Goal: Task Accomplishment & Management: Use online tool/utility

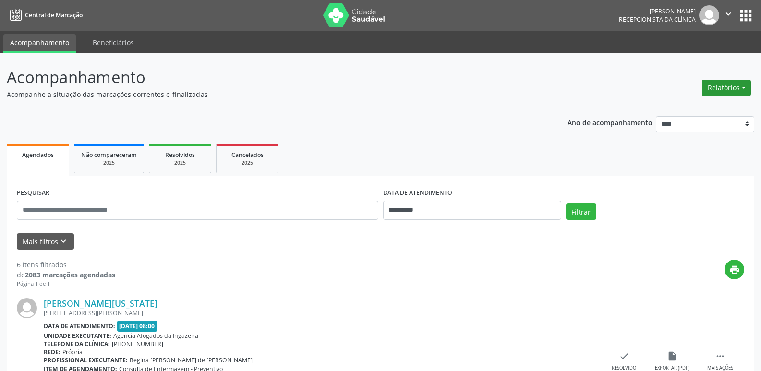
click at [716, 87] on button "Relatórios" at bounding box center [726, 88] width 49 height 16
click at [685, 112] on link "Agendamentos" at bounding box center [699, 108] width 103 height 13
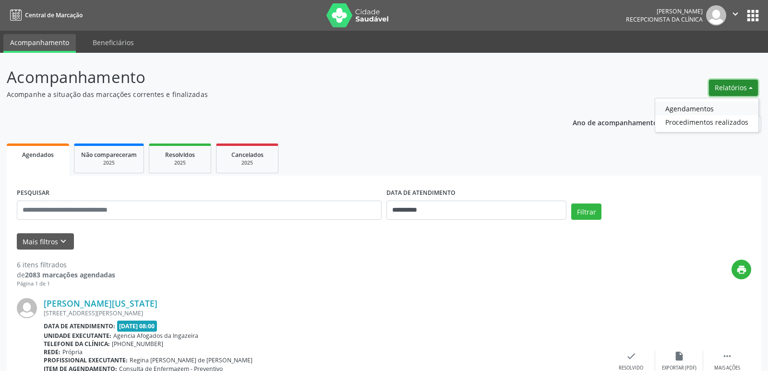
select select "*"
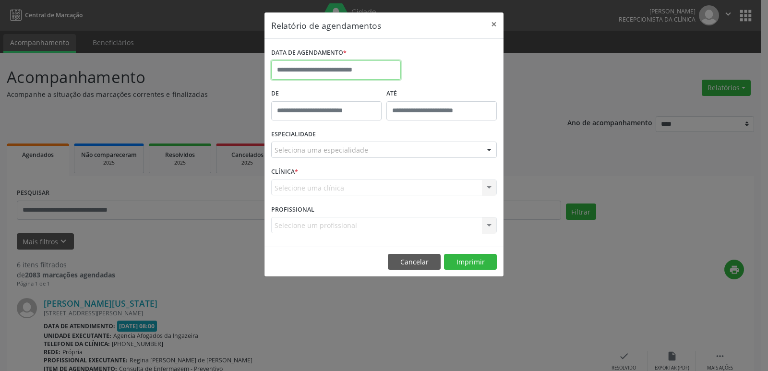
click at [384, 73] on input "text" at bounding box center [336, 69] width 130 height 19
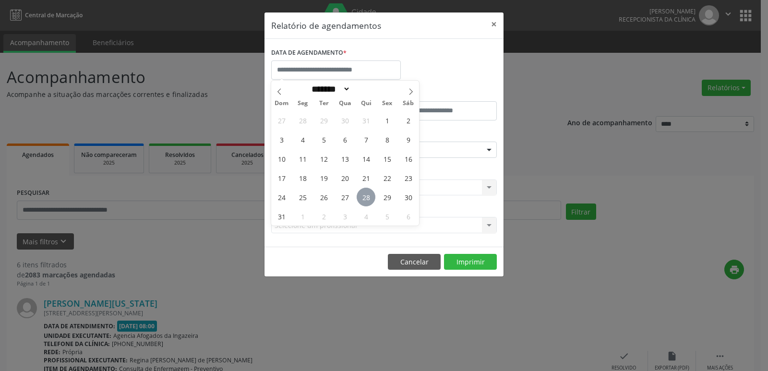
click at [369, 198] on span "28" at bounding box center [366, 197] width 19 height 19
type input "**********"
click at [369, 198] on span "28" at bounding box center [366, 197] width 19 height 19
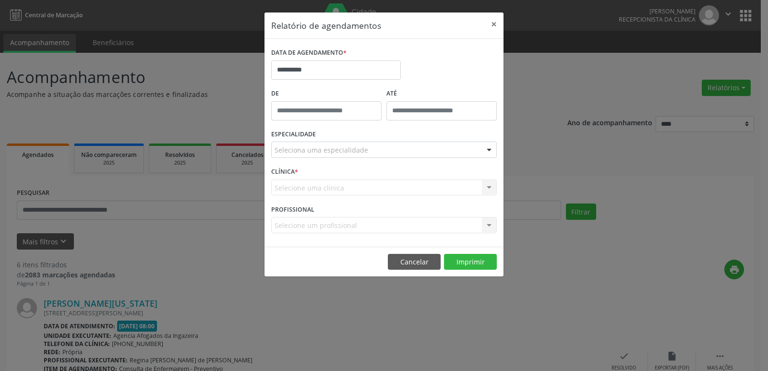
click at [369, 198] on div "CLÍNICA * Selecione uma clínica Nenhum resultado encontrado para: " " Não há ne…" at bounding box center [384, 183] width 230 height 37
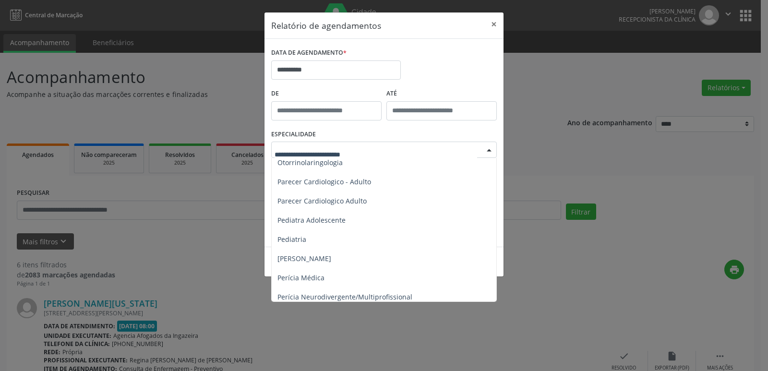
scroll to position [1392, 0]
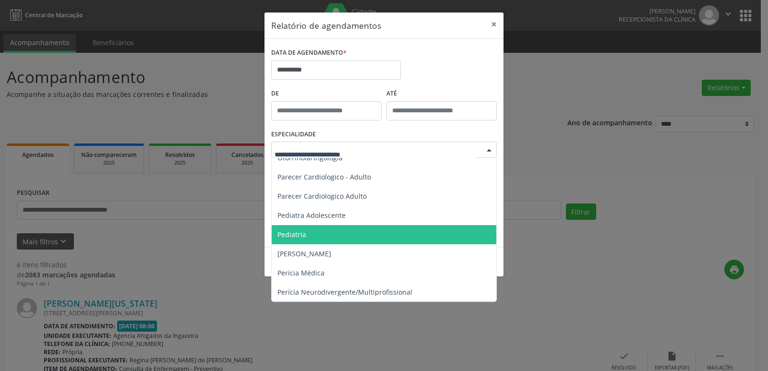
click at [315, 232] on span "Pediatria" at bounding box center [385, 234] width 226 height 19
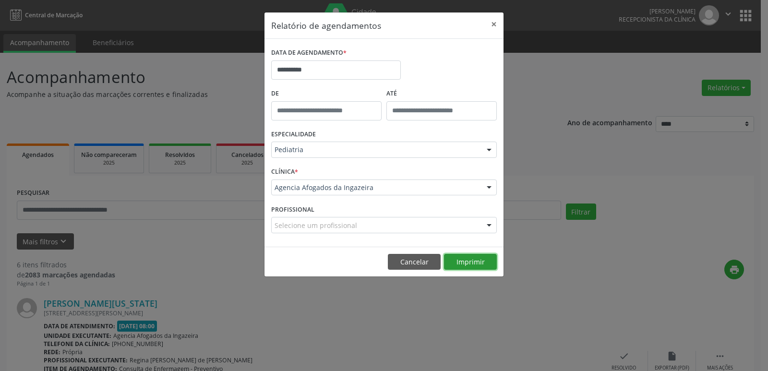
click at [460, 261] on button "Imprimir" at bounding box center [470, 262] width 53 height 16
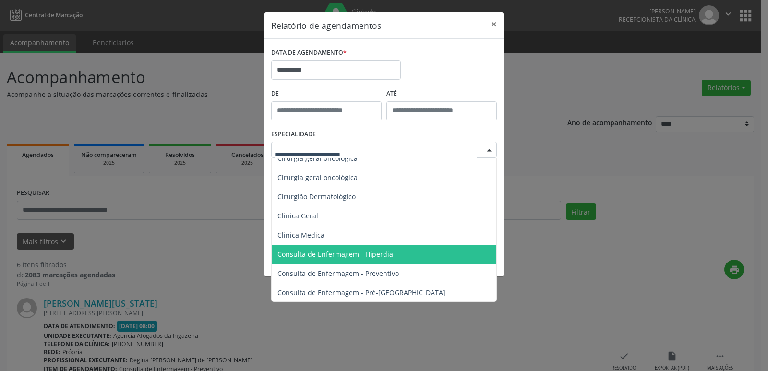
scroll to position [286, 0]
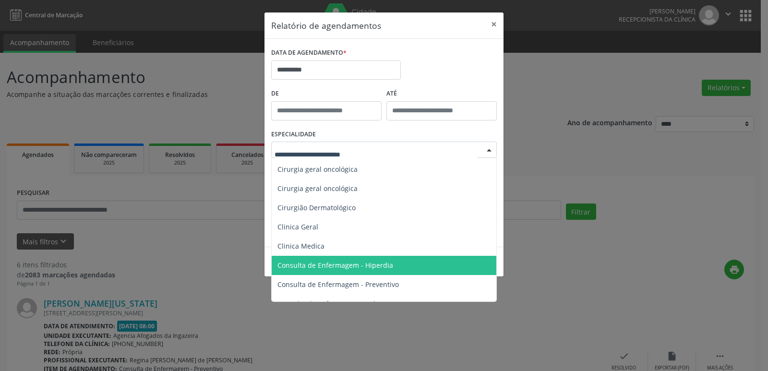
click at [306, 263] on span "Consulta de Enfermagem - Hiperdia" at bounding box center [335, 265] width 116 height 9
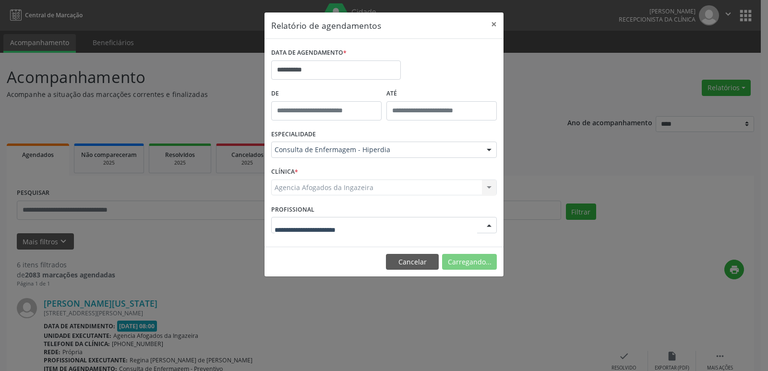
click at [371, 226] on div at bounding box center [384, 225] width 226 height 16
click at [347, 229] on input "text" at bounding box center [375, 229] width 202 height 19
click at [461, 265] on button "Imprimir" at bounding box center [470, 262] width 53 height 16
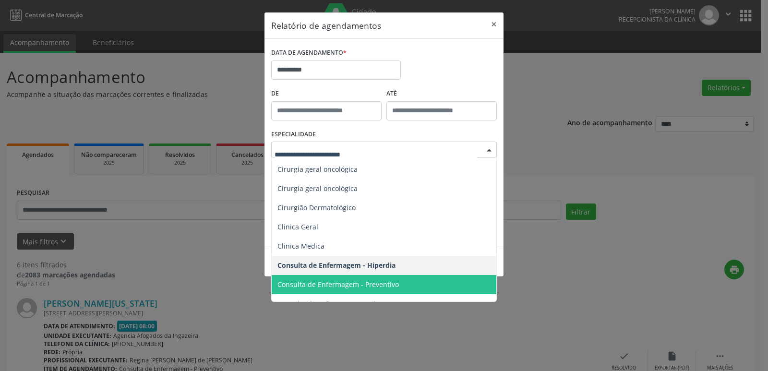
click at [395, 278] on span "Consulta de Enfermagem - Preventivo" at bounding box center [385, 284] width 226 height 19
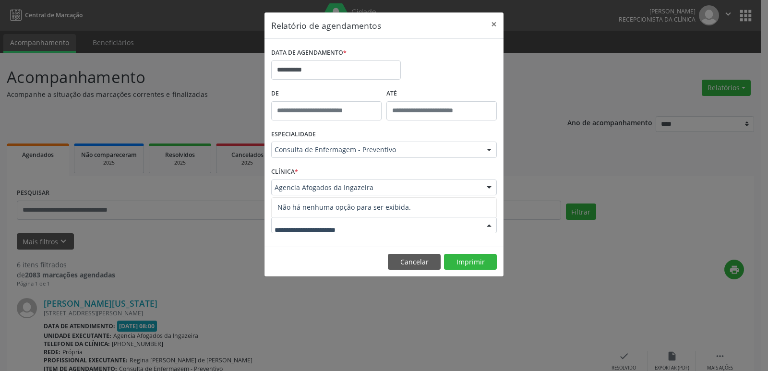
click at [369, 222] on div at bounding box center [384, 225] width 226 height 16
click at [341, 270] on footer "Cancelar Imprimir" at bounding box center [383, 262] width 239 height 30
click at [463, 257] on button "Imprimir" at bounding box center [470, 262] width 53 height 16
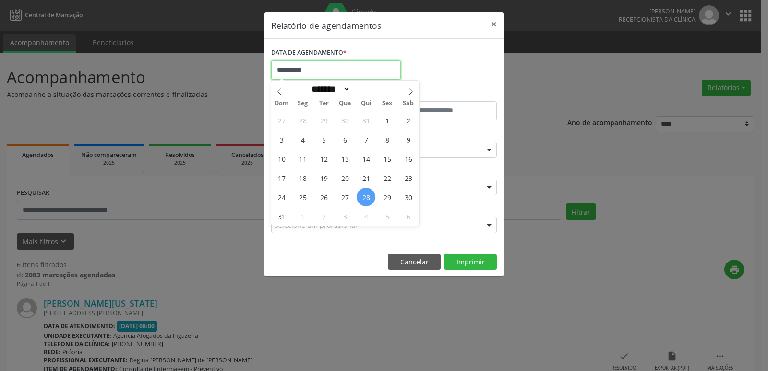
click at [335, 76] on input "**********" at bounding box center [336, 69] width 130 height 19
click at [322, 199] on span "26" at bounding box center [323, 197] width 19 height 19
type input "**********"
click at [322, 199] on span "26" at bounding box center [323, 197] width 19 height 19
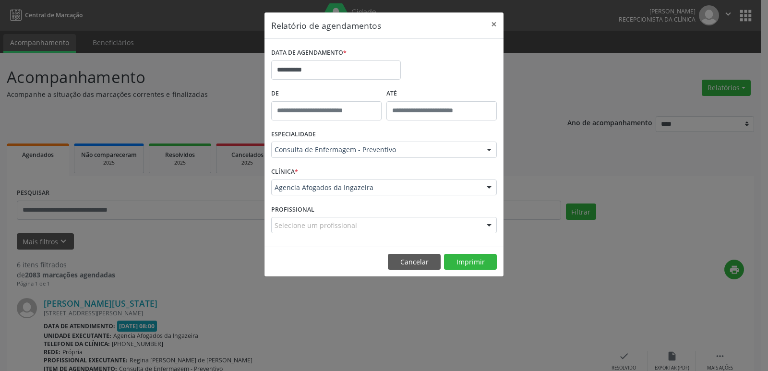
click at [322, 199] on div "CLÍNICA * Agencia Afogados da Ingazeira Agencia Afogados da Ingazeira Nenhum re…" at bounding box center [384, 183] width 230 height 37
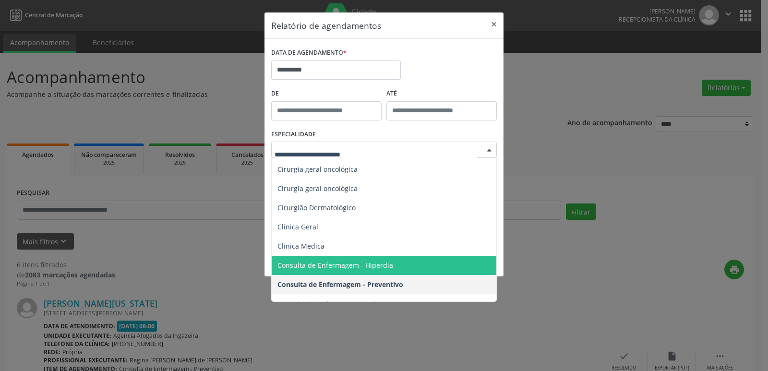
click at [385, 265] on span "Consulta de Enfermagem - Hiperdia" at bounding box center [335, 265] width 116 height 9
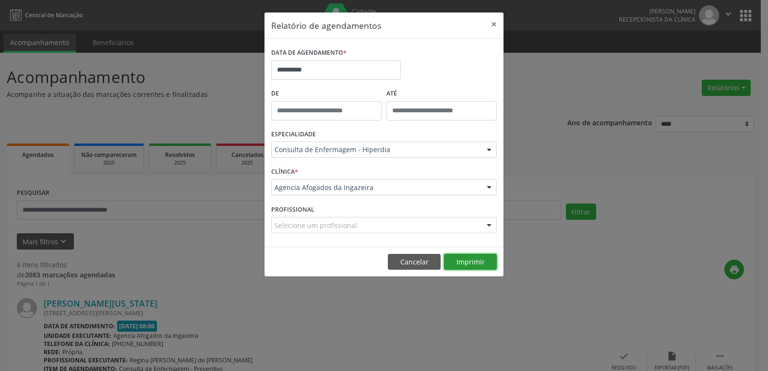
click at [475, 262] on button "Imprimir" at bounding box center [470, 262] width 53 height 16
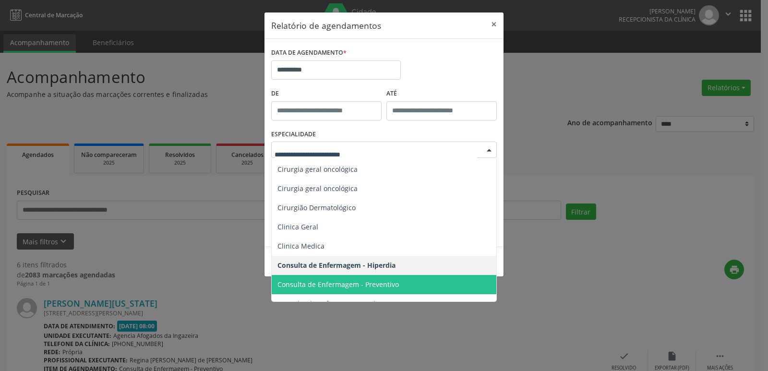
click at [355, 282] on span "Consulta de Enfermagem - Preventivo" at bounding box center [337, 284] width 121 height 9
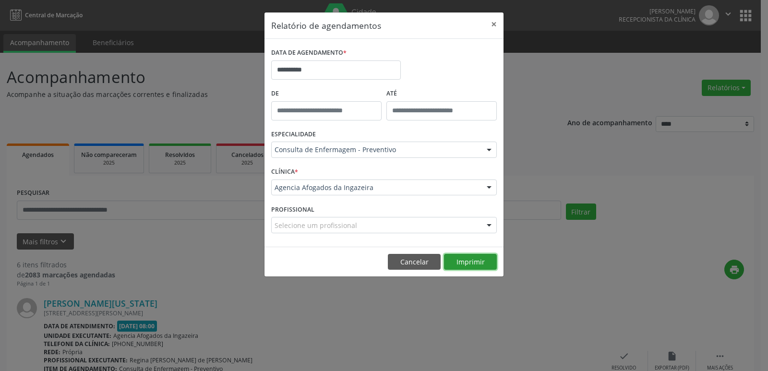
click at [477, 258] on button "Imprimir" at bounding box center [470, 262] width 53 height 16
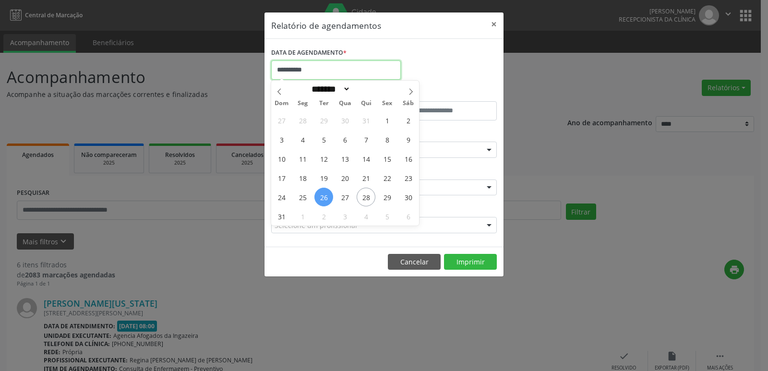
click at [354, 72] on input "**********" at bounding box center [336, 69] width 130 height 19
click at [347, 200] on span "27" at bounding box center [344, 197] width 19 height 19
type input "**********"
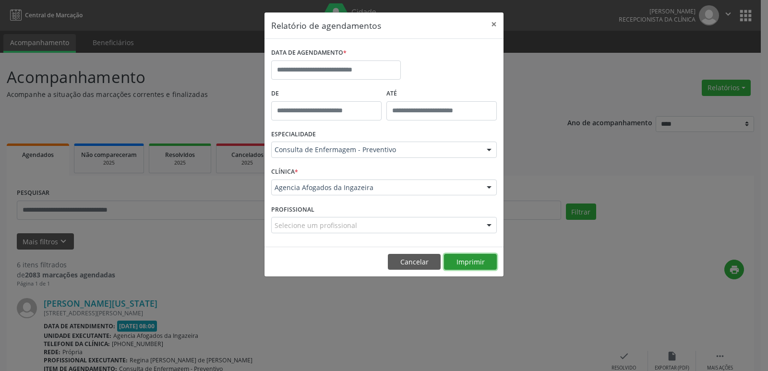
click at [476, 262] on button "Imprimir" at bounding box center [470, 262] width 53 height 16
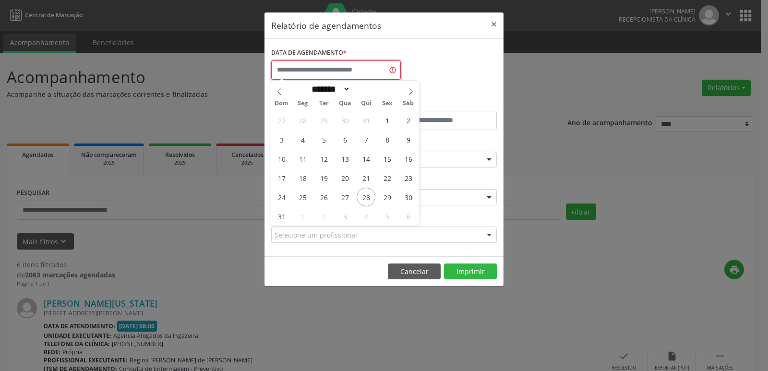
click at [329, 72] on input "text" at bounding box center [336, 69] width 130 height 19
click at [390, 195] on span "29" at bounding box center [387, 197] width 19 height 19
type input "**********"
click at [390, 195] on span "29" at bounding box center [387, 197] width 19 height 19
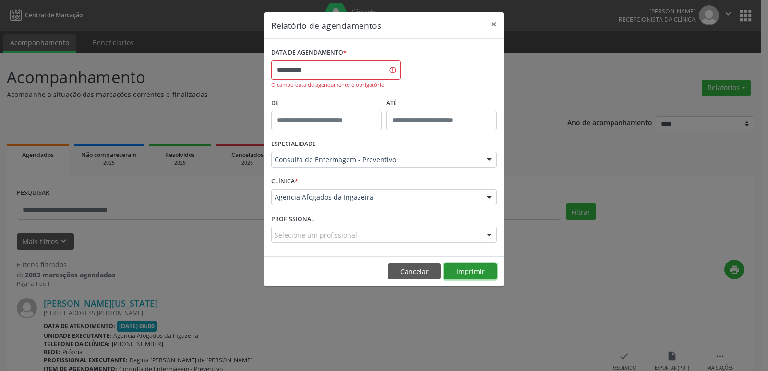
click at [473, 270] on button "Imprimir" at bounding box center [470, 271] width 53 height 16
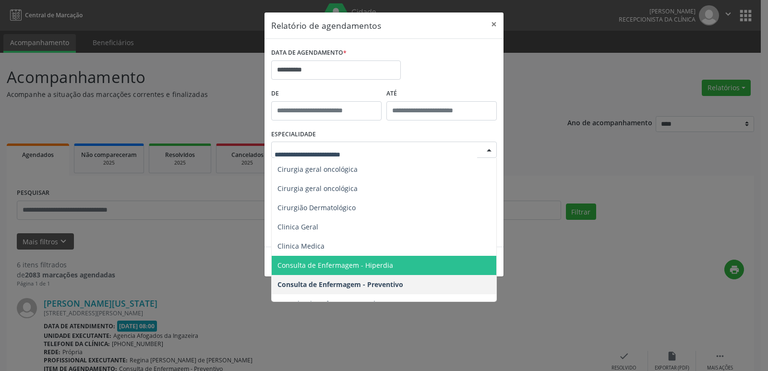
click at [372, 267] on span "Consulta de Enfermagem - Hiperdia" at bounding box center [335, 265] width 116 height 9
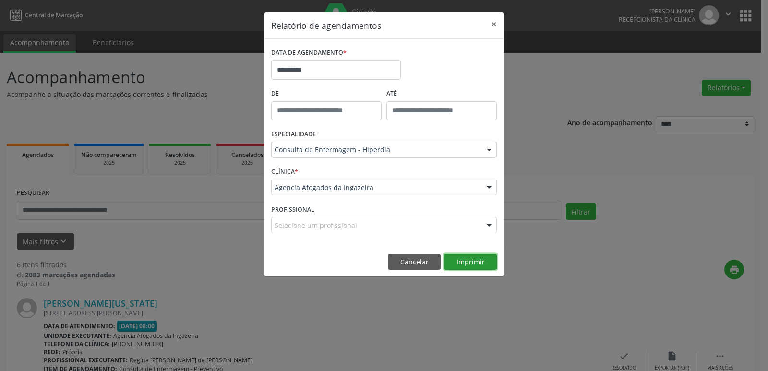
click at [466, 258] on button "Imprimir" at bounding box center [470, 262] width 53 height 16
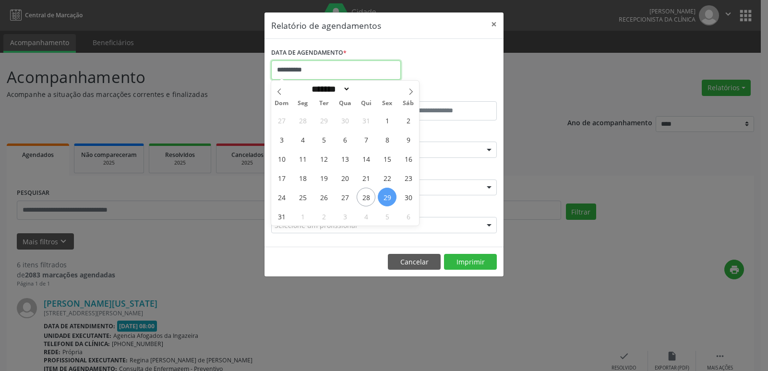
click at [324, 67] on input "**********" at bounding box center [336, 69] width 130 height 19
click at [367, 178] on span "21" at bounding box center [366, 177] width 19 height 19
type input "**********"
click at [364, 171] on span "21" at bounding box center [366, 177] width 19 height 19
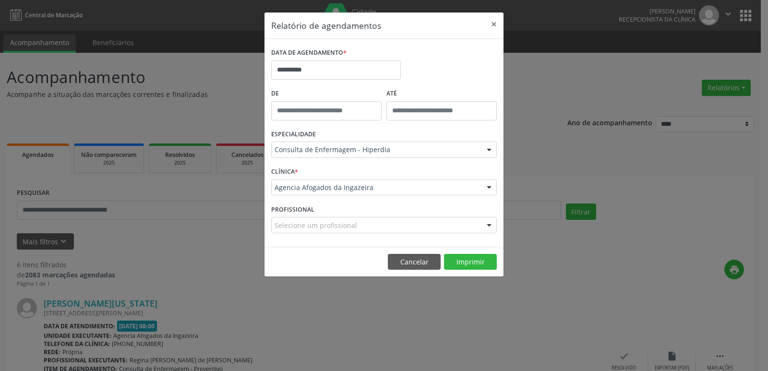
click at [364, 171] on div "CLÍNICA * Agencia Afogados da Ingazeira Agencia Afogados da Ingazeira Nenhum re…" at bounding box center [384, 183] width 230 height 37
click at [470, 262] on button "Imprimir" at bounding box center [470, 262] width 53 height 16
click at [377, 227] on div at bounding box center [384, 225] width 226 height 16
drag, startPoint x: 229, startPoint y: 232, endPoint x: 322, endPoint y: 211, distance: 95.5
click at [229, 232] on div "**********" at bounding box center [384, 185] width 768 height 371
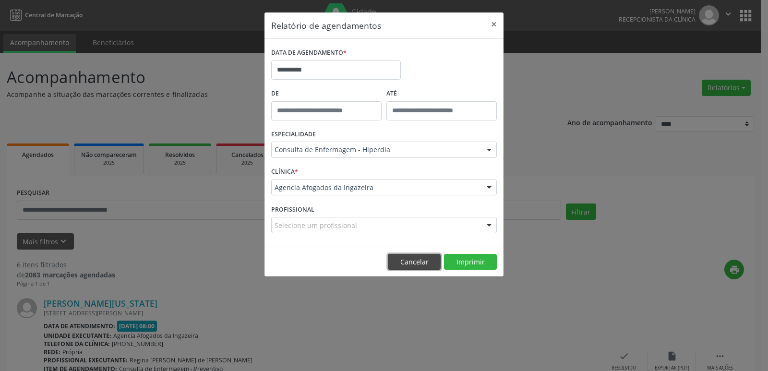
click at [411, 260] on button "Cancelar" at bounding box center [414, 262] width 53 height 16
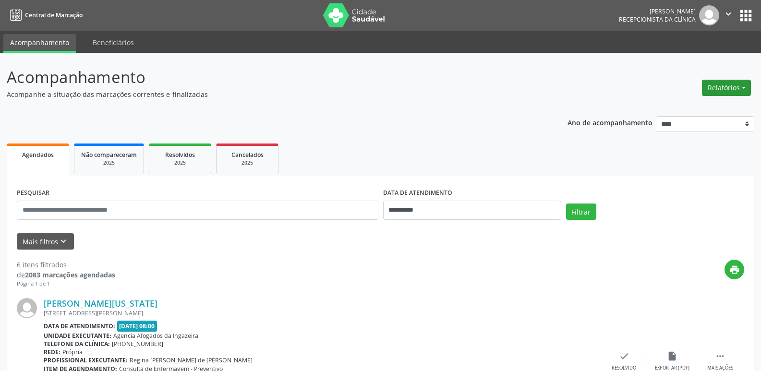
click at [736, 85] on button "Relatórios" at bounding box center [726, 88] width 49 height 16
click at [697, 108] on link "Agendamentos" at bounding box center [699, 108] width 103 height 13
select select "*"
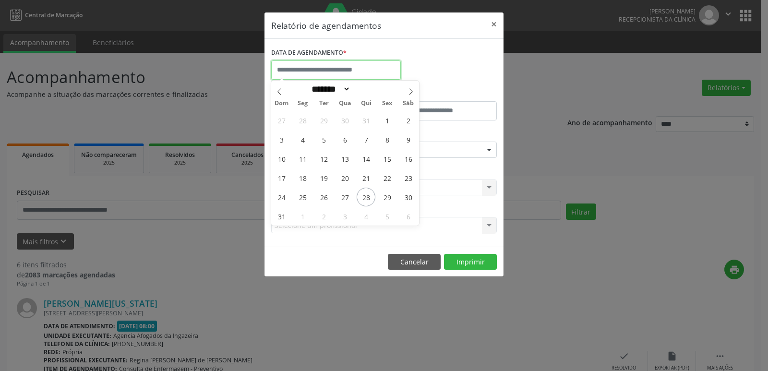
click at [348, 63] on input "text" at bounding box center [336, 69] width 130 height 19
click at [389, 177] on span "22" at bounding box center [387, 177] width 19 height 19
type input "**********"
click at [389, 177] on span "22" at bounding box center [387, 177] width 19 height 19
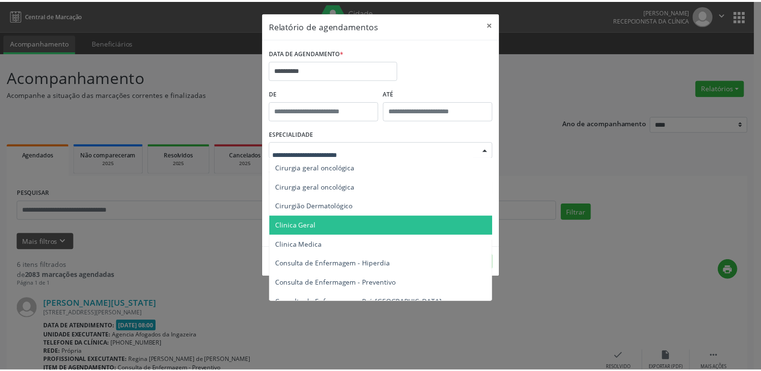
scroll to position [336, 0]
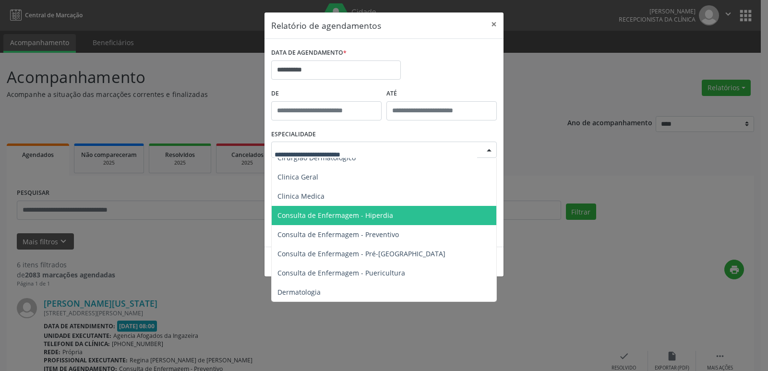
click at [341, 212] on span "Consulta de Enfermagem - Hiperdia" at bounding box center [335, 215] width 116 height 9
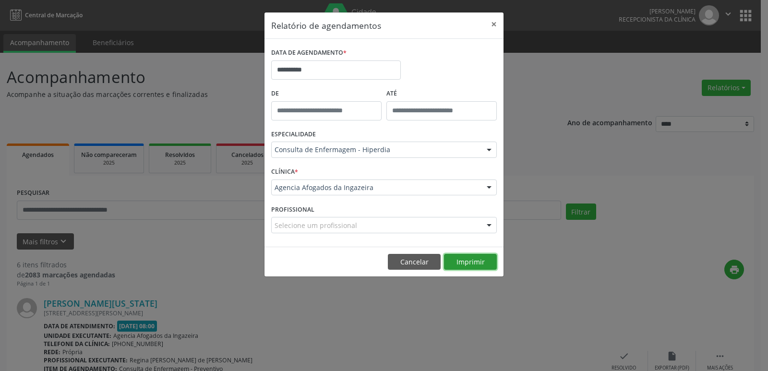
click at [471, 255] on button "Imprimir" at bounding box center [470, 262] width 53 height 16
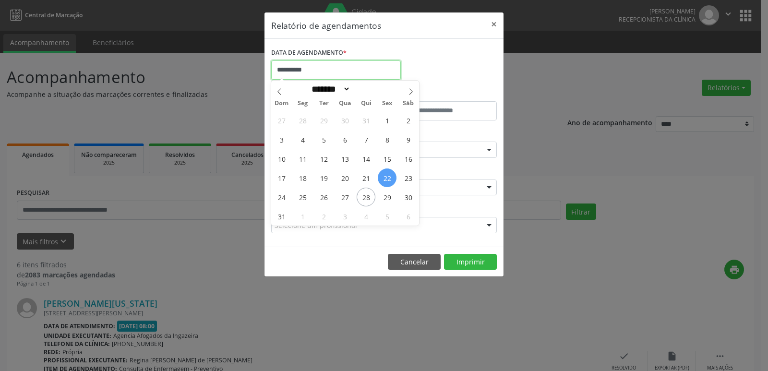
click at [311, 72] on input "**********" at bounding box center [336, 69] width 130 height 19
click at [345, 199] on span "27" at bounding box center [344, 197] width 19 height 19
type input "**********"
click at [345, 199] on span "27" at bounding box center [344, 197] width 19 height 19
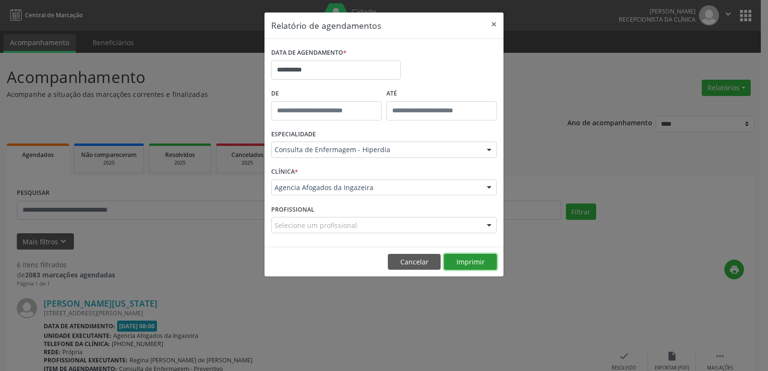
click at [472, 263] on button "Imprimir" at bounding box center [470, 262] width 53 height 16
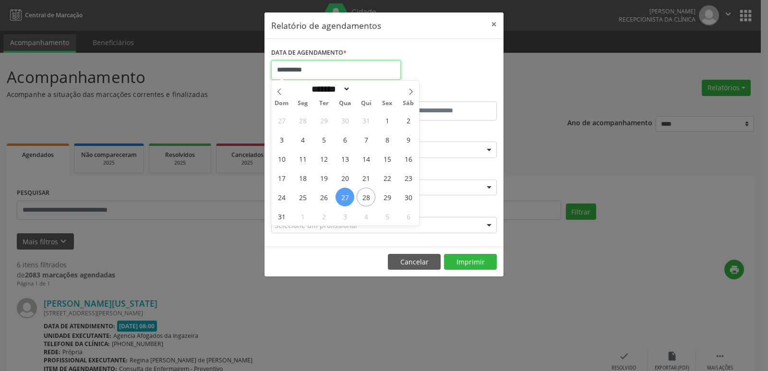
click at [363, 64] on input "**********" at bounding box center [336, 69] width 130 height 19
click at [414, 258] on button "Cancelar" at bounding box center [414, 262] width 53 height 16
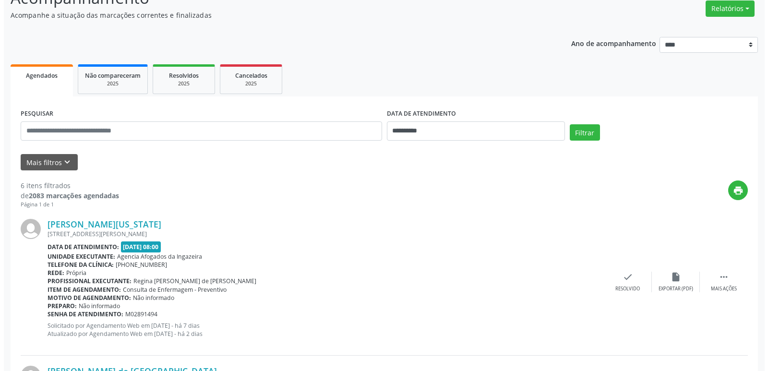
scroll to position [96, 0]
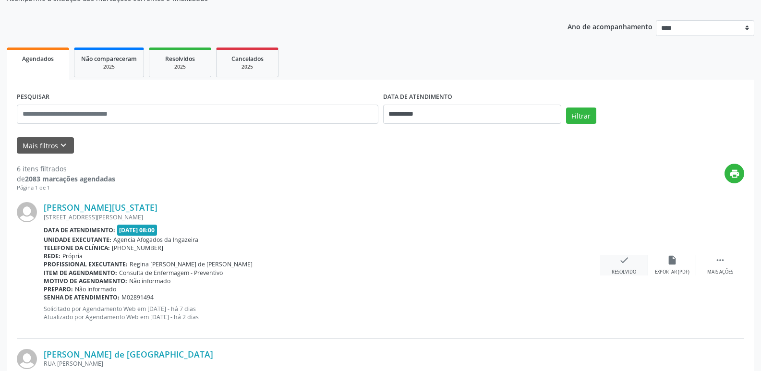
click at [621, 265] on div "check Resolvido" at bounding box center [624, 265] width 48 height 21
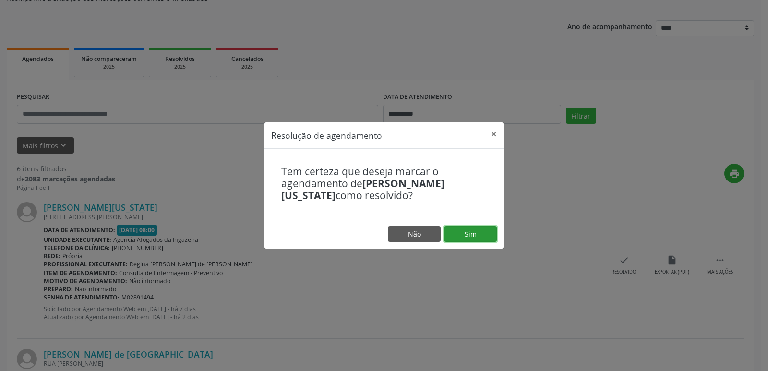
click at [472, 237] on button "Sim" at bounding box center [470, 234] width 53 height 16
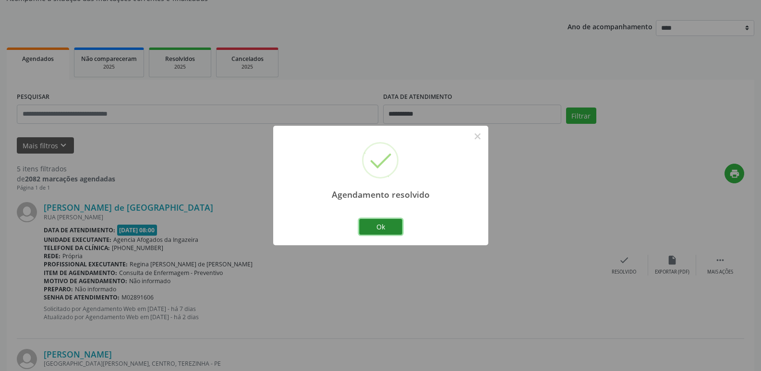
click at [381, 226] on button "Ok" at bounding box center [380, 227] width 43 height 16
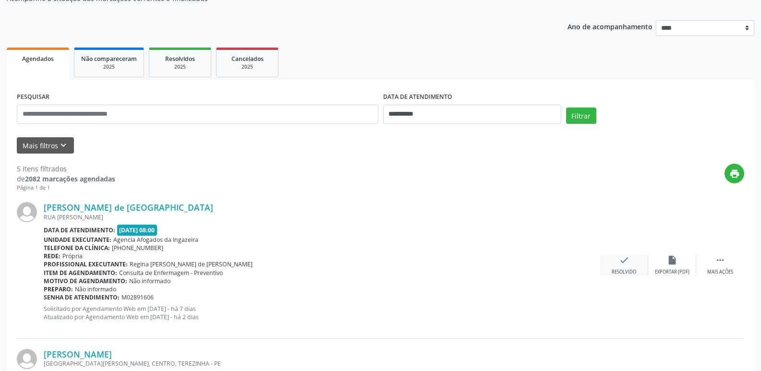
click at [628, 264] on icon "check" at bounding box center [624, 260] width 11 height 11
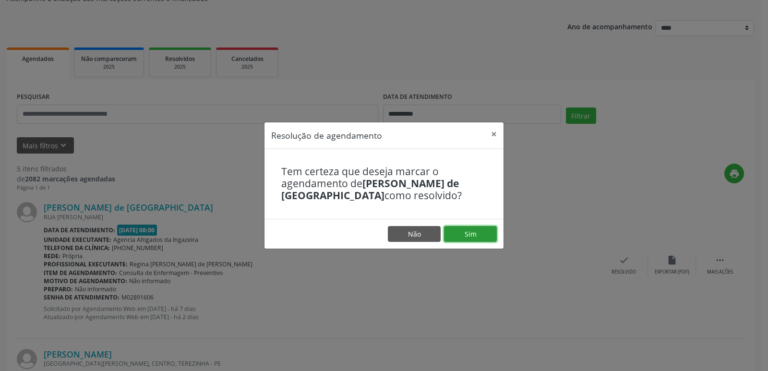
click at [466, 238] on button "Sim" at bounding box center [470, 234] width 53 height 16
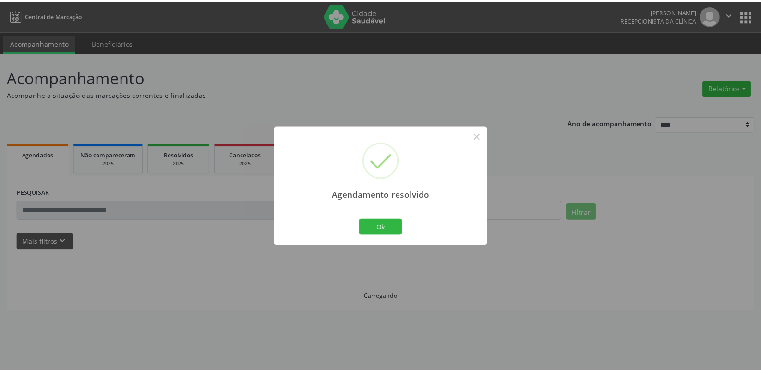
scroll to position [0, 0]
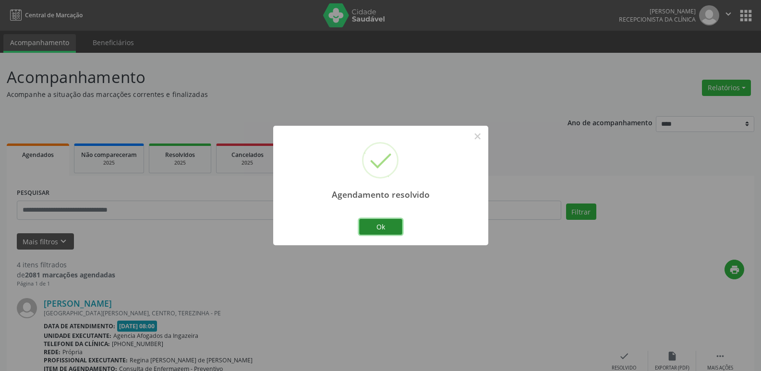
click at [393, 226] on button "Ok" at bounding box center [380, 227] width 43 height 16
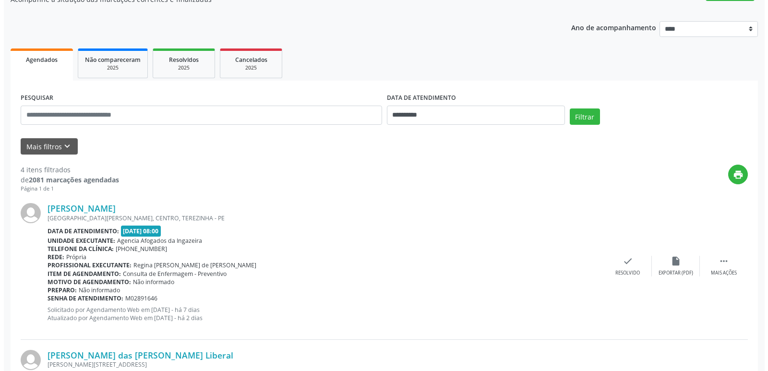
scroll to position [96, 0]
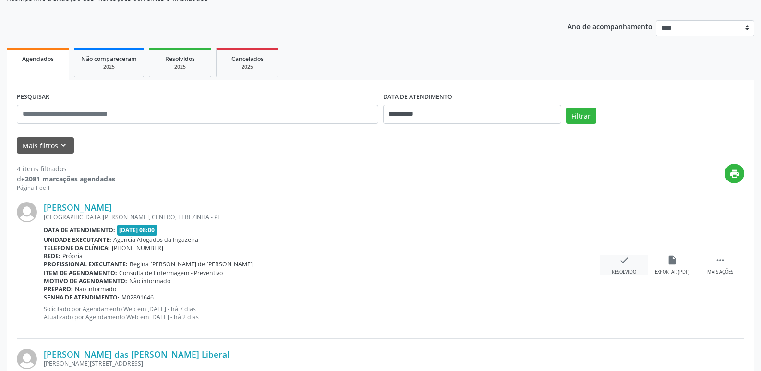
click at [618, 267] on div "check Resolvido" at bounding box center [624, 265] width 48 height 21
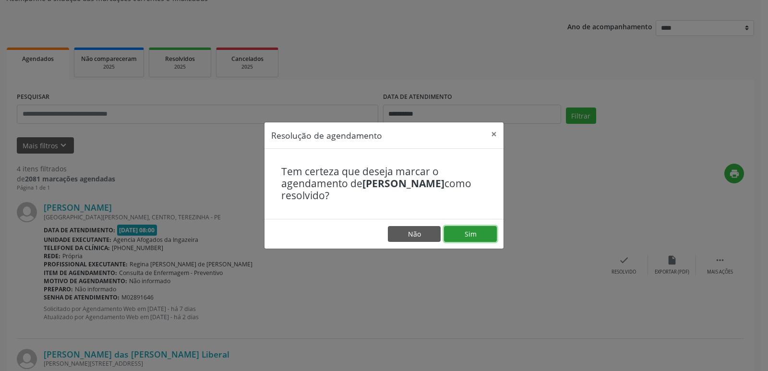
click at [458, 232] on button "Sim" at bounding box center [470, 234] width 53 height 16
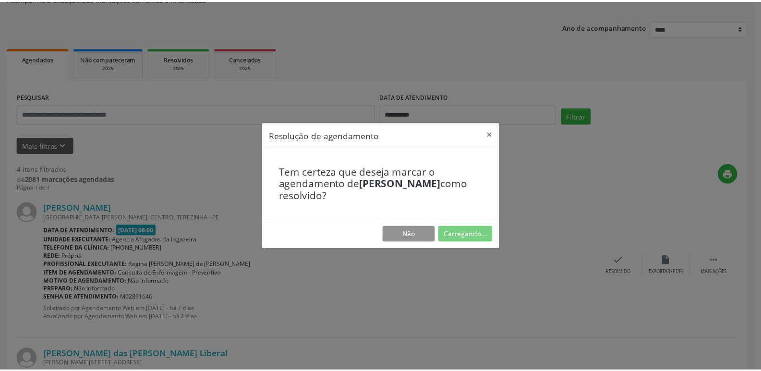
scroll to position [0, 0]
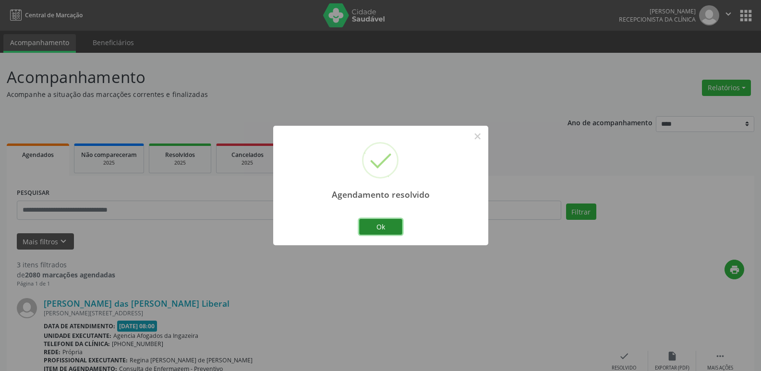
click at [394, 222] on button "Ok" at bounding box center [380, 227] width 43 height 16
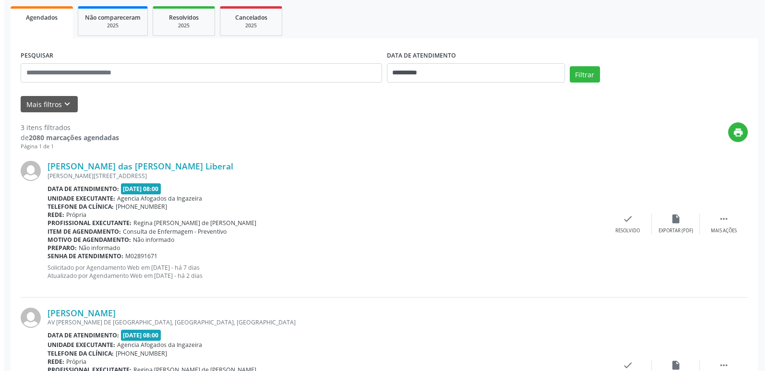
scroll to position [144, 0]
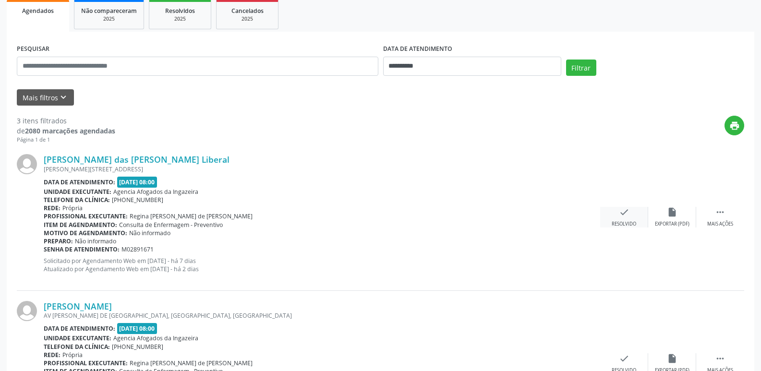
click at [622, 221] on div "Resolvido" at bounding box center [623, 224] width 24 height 7
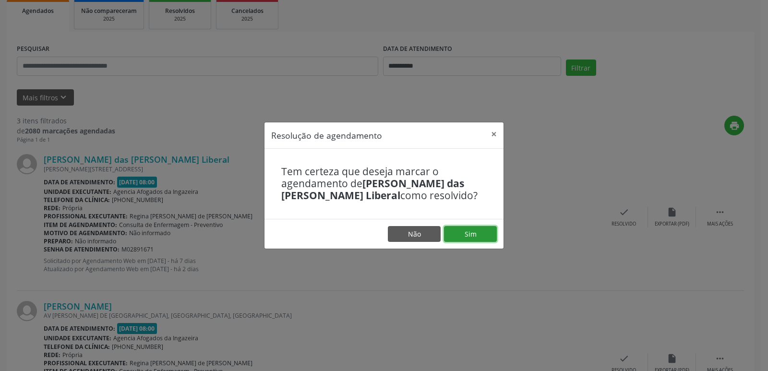
click at [460, 231] on button "Sim" at bounding box center [470, 234] width 53 height 16
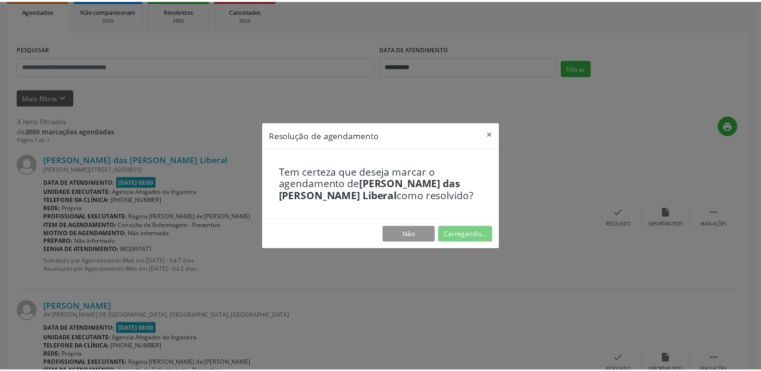
scroll to position [0, 0]
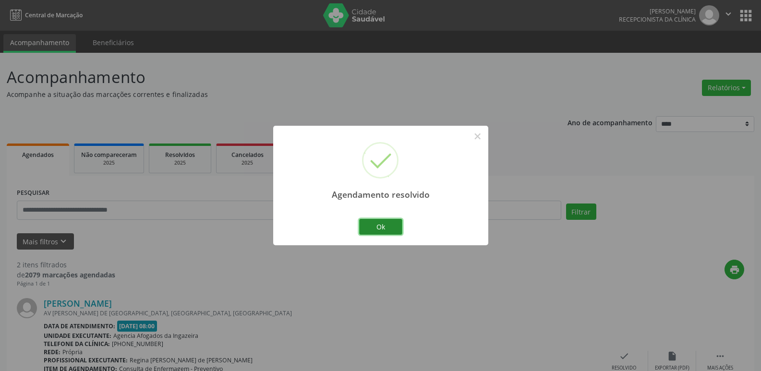
click at [386, 227] on button "Ok" at bounding box center [380, 227] width 43 height 16
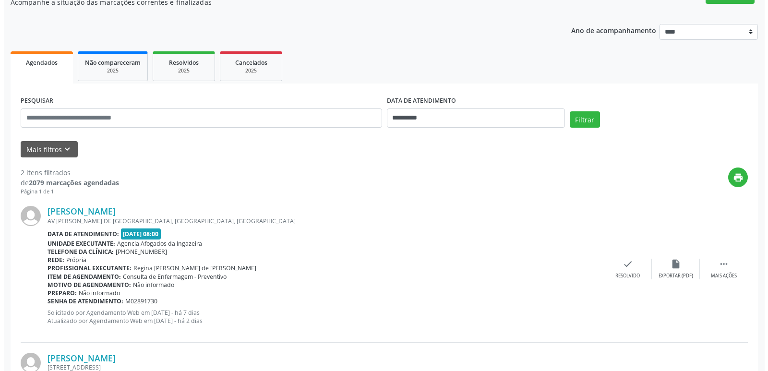
scroll to position [96, 0]
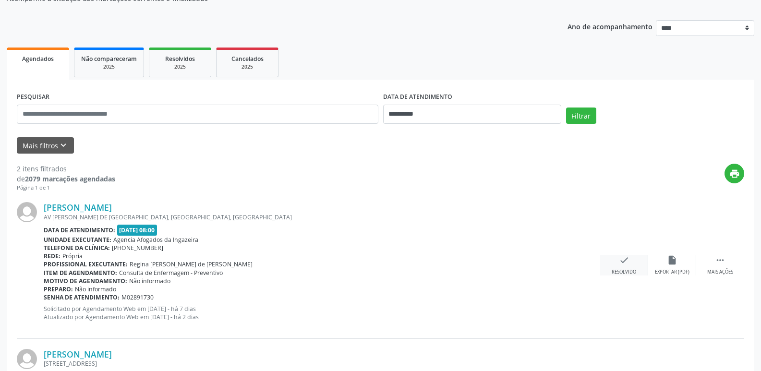
click at [622, 259] on icon "check" at bounding box center [624, 260] width 11 height 11
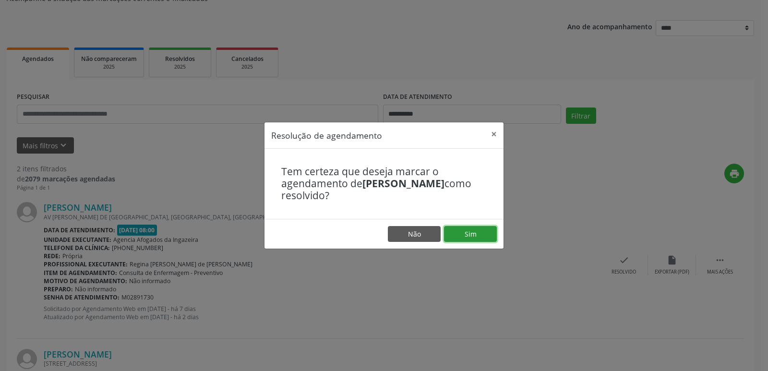
click at [471, 233] on button "Sim" at bounding box center [470, 234] width 53 height 16
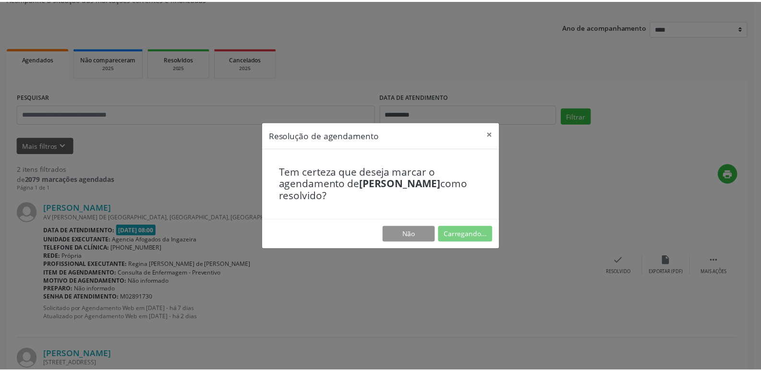
scroll to position [0, 0]
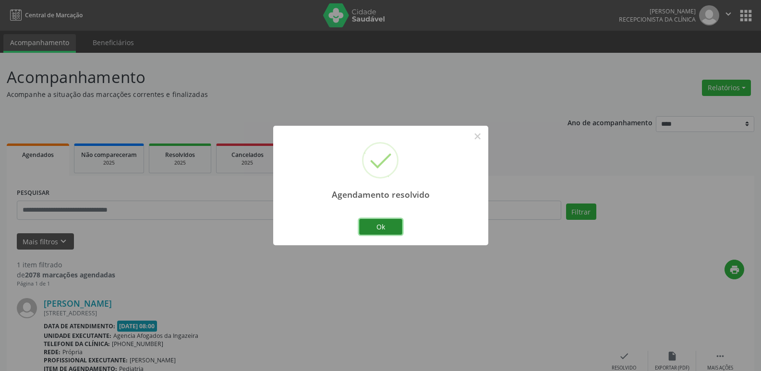
click at [380, 223] on button "Ok" at bounding box center [380, 227] width 43 height 16
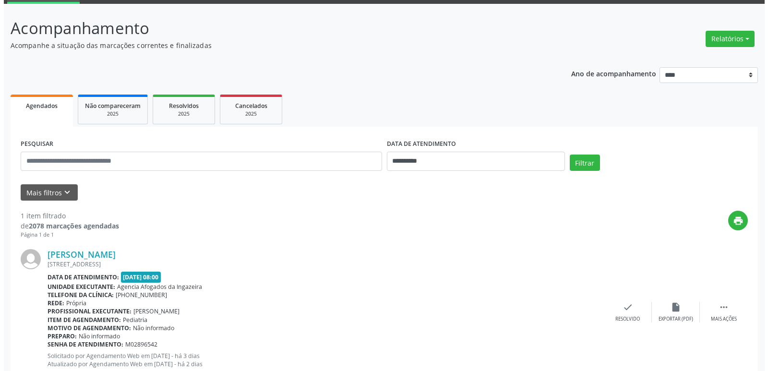
scroll to position [80, 0]
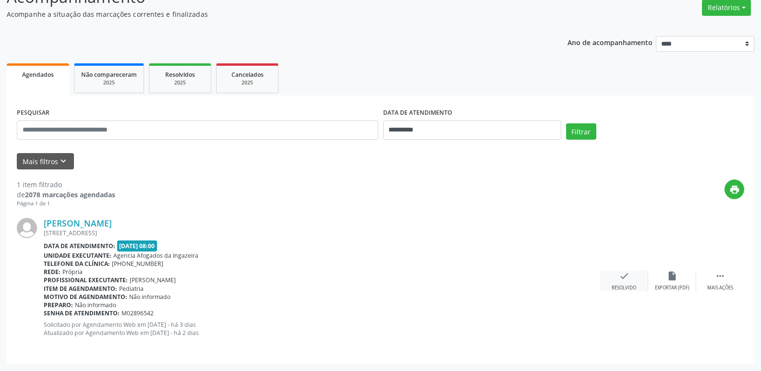
click at [625, 287] on div "Resolvido" at bounding box center [623, 288] width 24 height 7
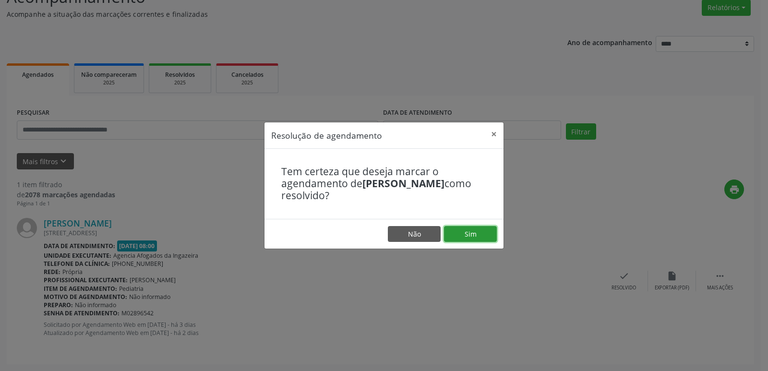
click at [464, 231] on button "Sim" at bounding box center [470, 234] width 53 height 16
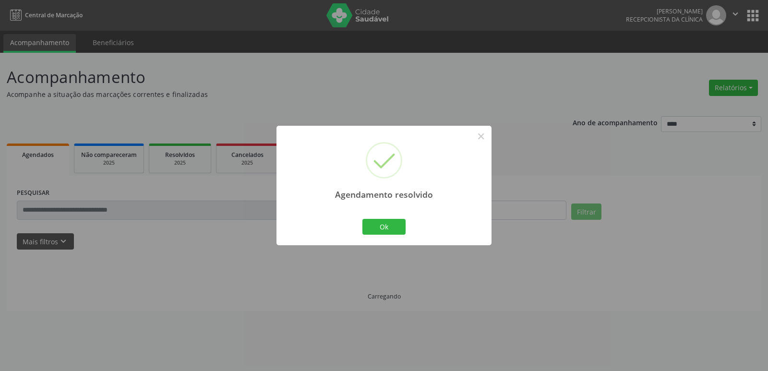
scroll to position [0, 0]
click at [389, 225] on button "Ok" at bounding box center [383, 227] width 43 height 16
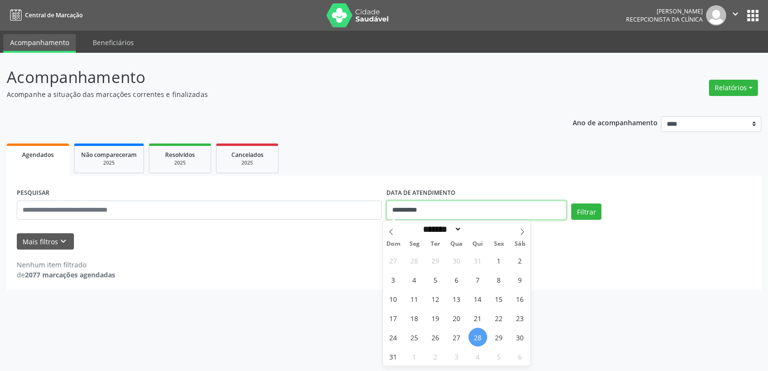
click at [476, 209] on input "**********" at bounding box center [476, 210] width 180 height 19
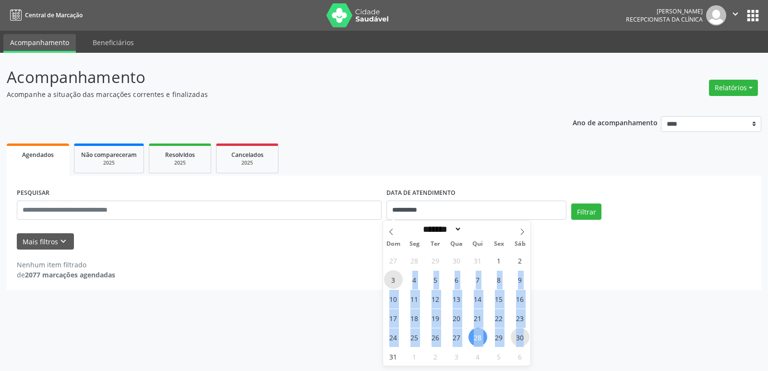
drag, startPoint x: 398, startPoint y: 276, endPoint x: 525, endPoint y: 343, distance: 143.6
click at [525, 343] on div "27 28 29 30 31 1 2 3 4 5 6 7 8 9 10 11 12 13 14 15 16 17 18 19 20 21 22 23 24 2…" at bounding box center [457, 307] width 148 height 115
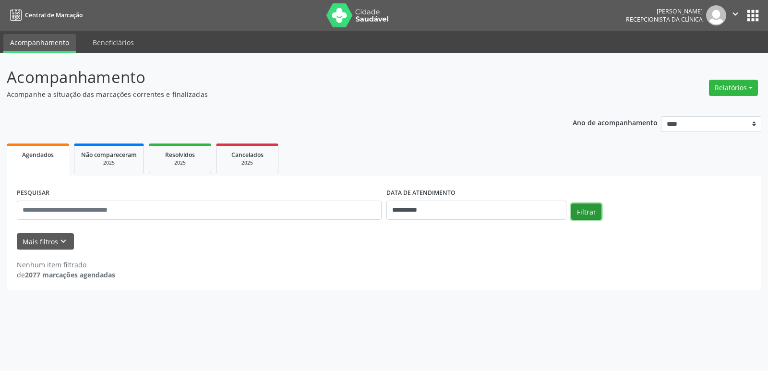
click at [590, 216] on button "Filtrar" at bounding box center [586, 211] width 30 height 16
